Goal: Task Accomplishment & Management: Manage account settings

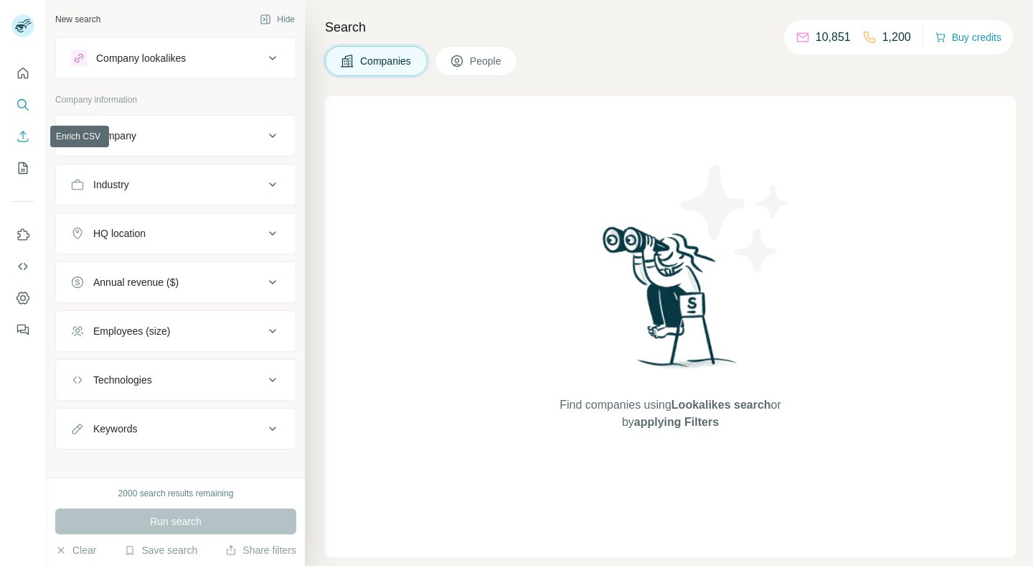
click at [19, 132] on icon "Enrich CSV" at bounding box center [23, 136] width 14 height 14
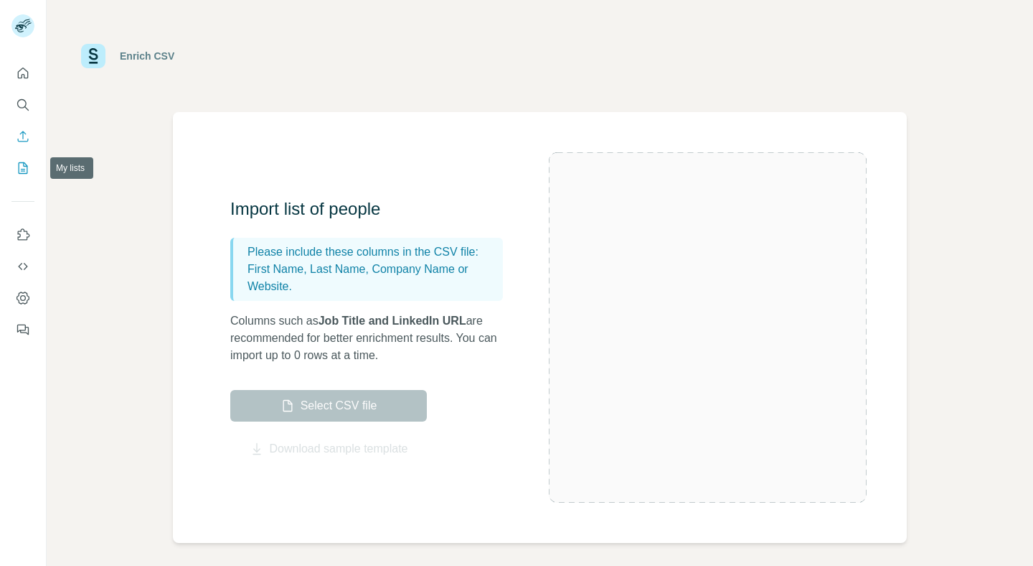
click at [16, 169] on icon "My lists" at bounding box center [23, 168] width 14 height 14
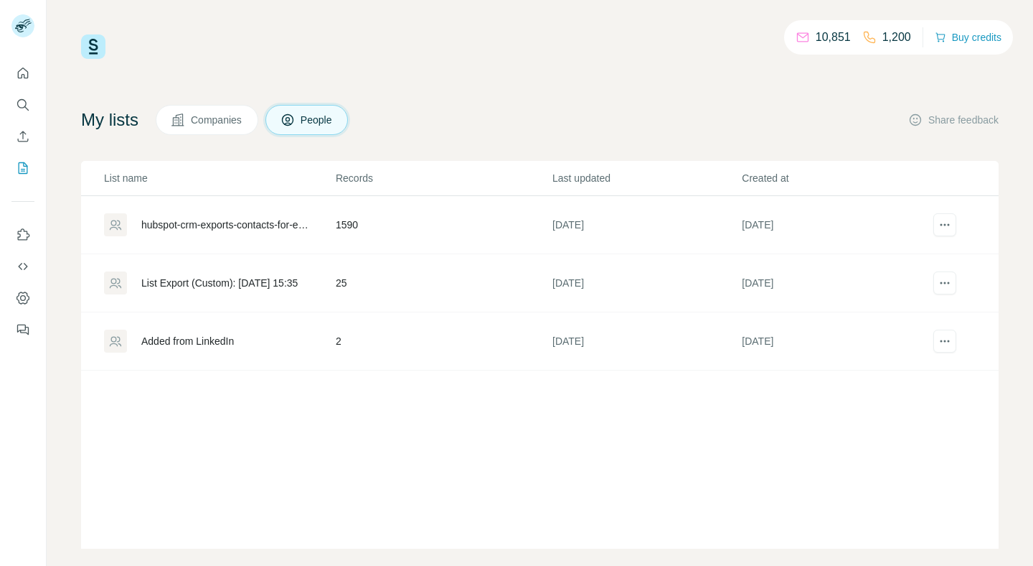
click at [401, 221] on td "1590" at bounding box center [443, 225] width 217 height 58
